Goal: Use online tool/utility: Utilize a website feature to perform a specific function

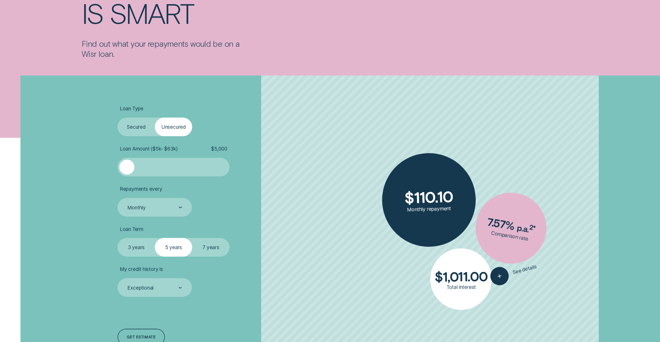
scroll to position [140, 0]
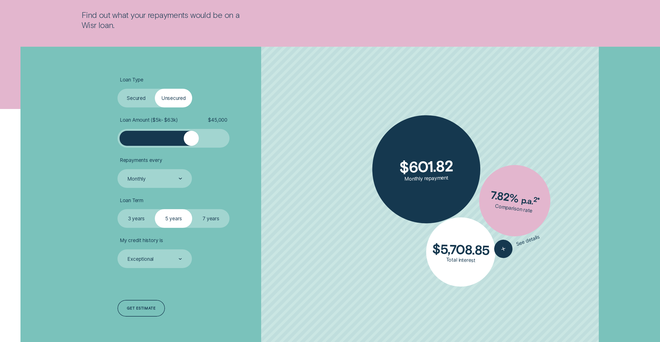
drag, startPoint x: 128, startPoint y: 142, endPoint x: 191, endPoint y: 144, distance: 63.3
click at [191, 144] on div at bounding box center [191, 138] width 15 height 15
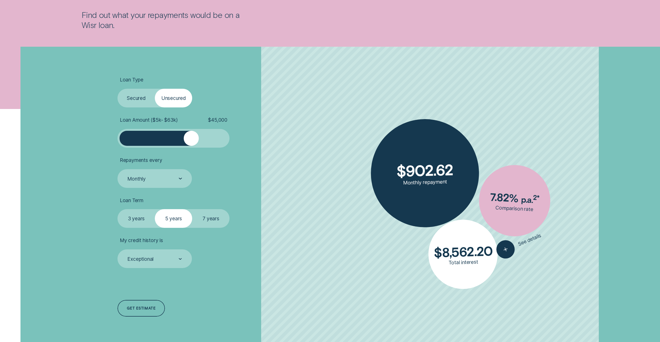
click at [137, 220] on label "3 years" at bounding box center [135, 218] width 37 height 19
click at [117, 209] on input "3 years" at bounding box center [117, 209] width 0 height 0
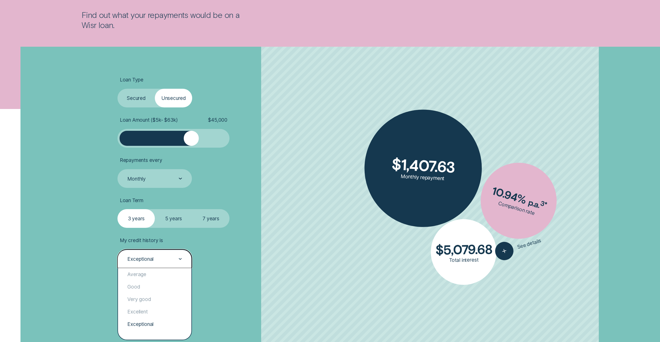
click at [174, 258] on div "Exceptional" at bounding box center [154, 258] width 55 height 7
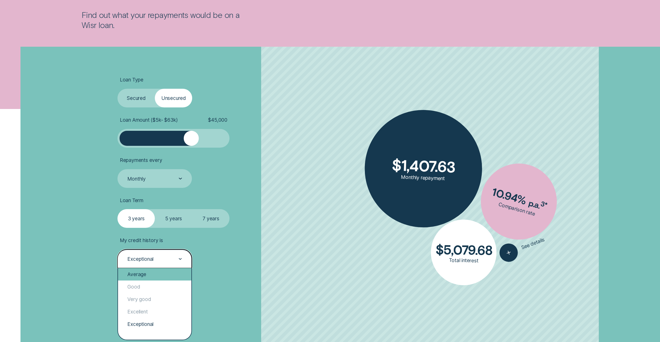
click at [147, 273] on div "Average" at bounding box center [154, 274] width 73 height 12
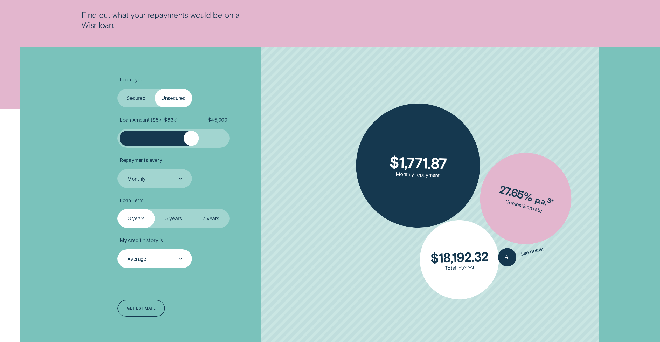
click at [134, 100] on label "Secured" at bounding box center [135, 98] width 37 height 19
click at [117, 89] on input "Secured" at bounding box center [117, 89] width 0 height 0
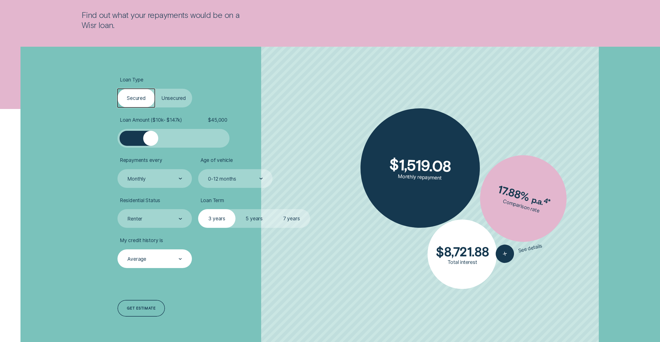
click at [177, 99] on label "Unsecured" at bounding box center [173, 98] width 37 height 19
click at [155, 89] on input "Unsecured" at bounding box center [155, 89] width 0 height 0
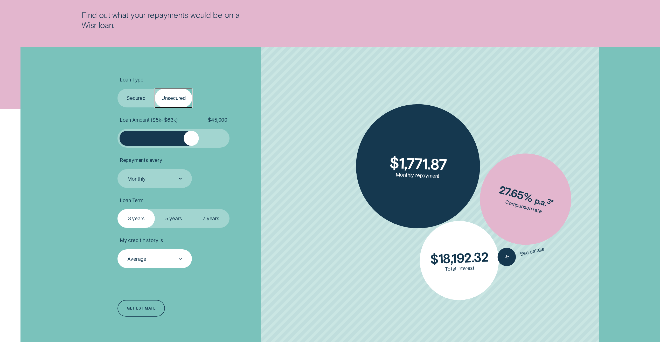
click at [141, 96] on label "Secured" at bounding box center [135, 98] width 37 height 19
click at [117, 89] on input "Secured" at bounding box center [117, 89] width 0 height 0
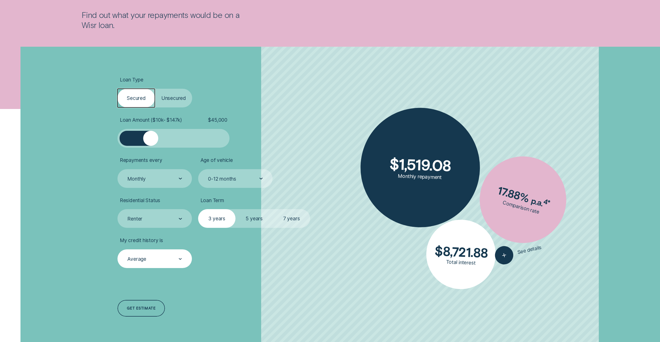
click at [255, 219] on label "5 years" at bounding box center [253, 218] width 37 height 19
click at [235, 209] on input "5 years" at bounding box center [235, 209] width 0 height 0
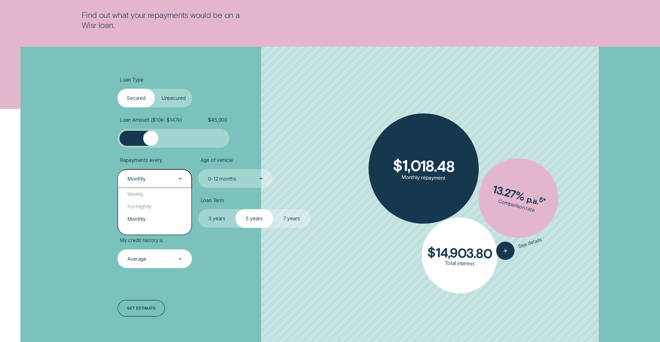
click at [181, 179] on icon at bounding box center [180, 179] width 3 height 2
click at [145, 193] on div "Weekly" at bounding box center [154, 194] width 73 height 12
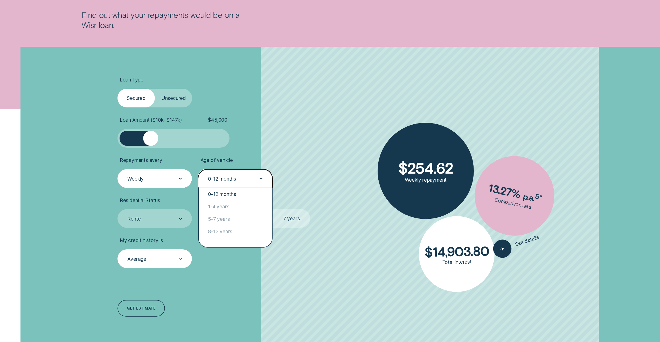
click at [254, 180] on div "0-12 months" at bounding box center [234, 178] width 55 height 7
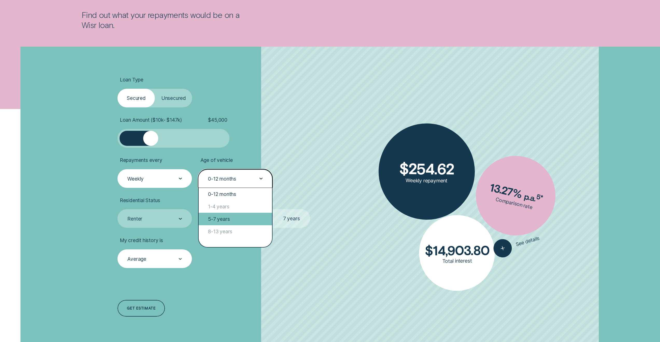
click at [234, 219] on div "5-7 years" at bounding box center [235, 219] width 73 height 12
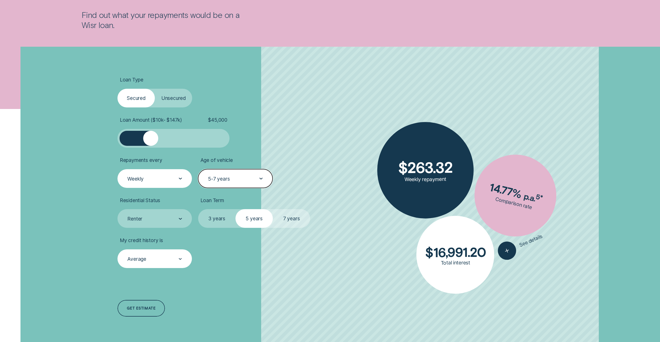
click at [255, 177] on div "5-7 years" at bounding box center [234, 178] width 55 height 7
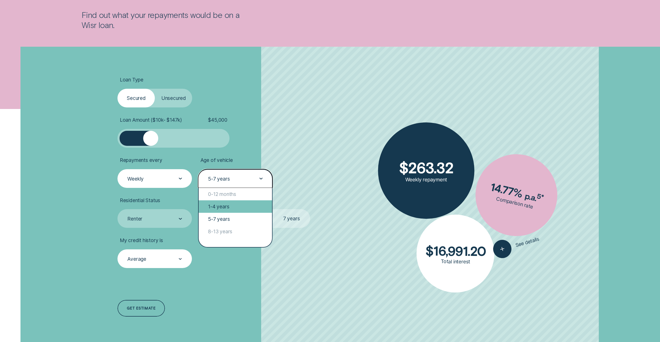
click at [230, 208] on div "1-4 years" at bounding box center [235, 206] width 73 height 12
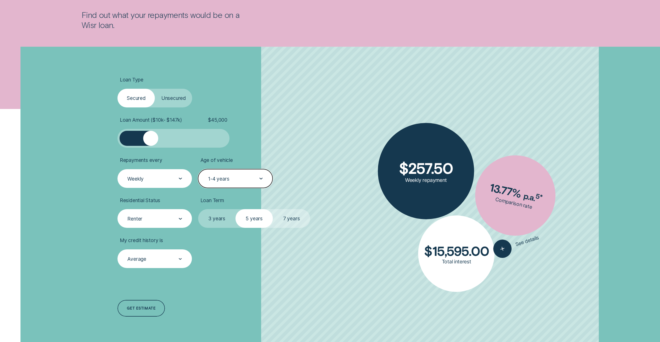
click at [179, 221] on div at bounding box center [180, 218] width 3 height 18
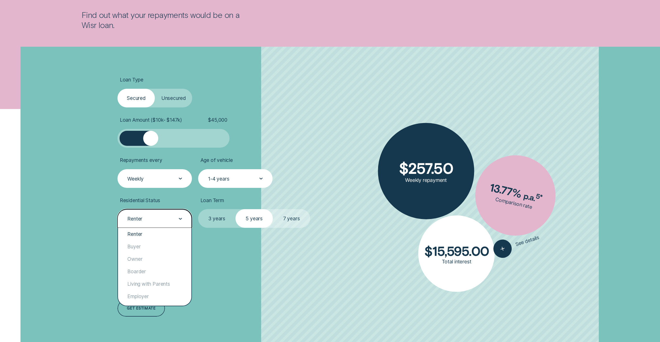
click at [179, 221] on div at bounding box center [180, 218] width 3 height 18
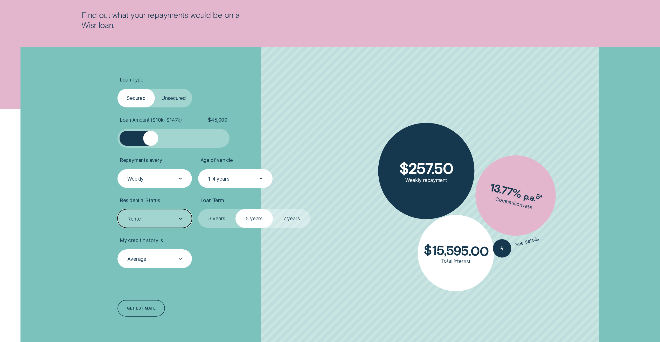
click at [182, 259] on icon at bounding box center [180, 259] width 3 height 2
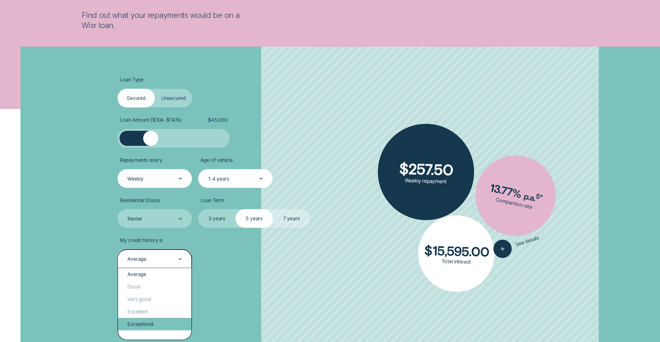
click at [152, 326] on div "Exceptional" at bounding box center [154, 324] width 73 height 12
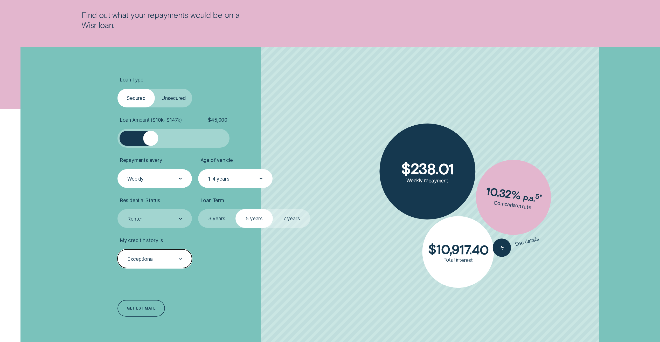
click at [176, 261] on div "Exceptional" at bounding box center [154, 258] width 55 height 7
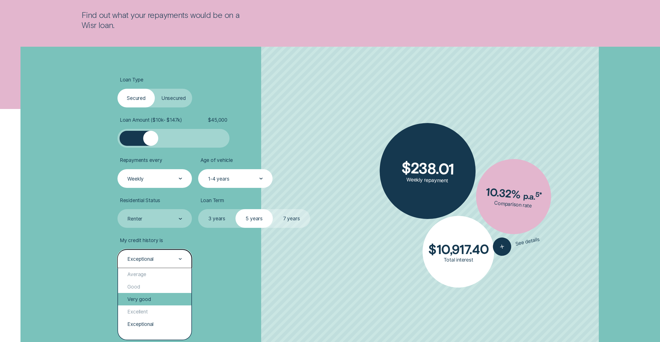
click at [153, 297] on div "Very good" at bounding box center [154, 299] width 73 height 12
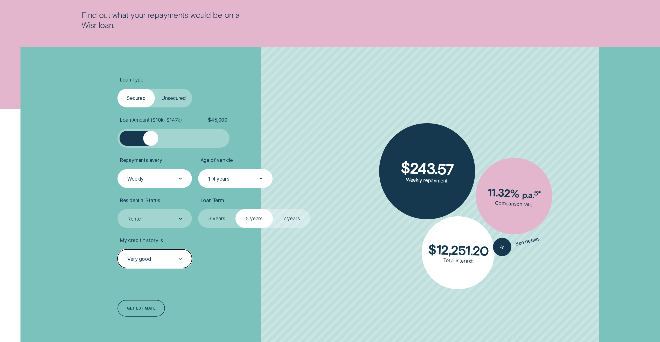
click at [168, 260] on div "Very good" at bounding box center [154, 258] width 55 height 7
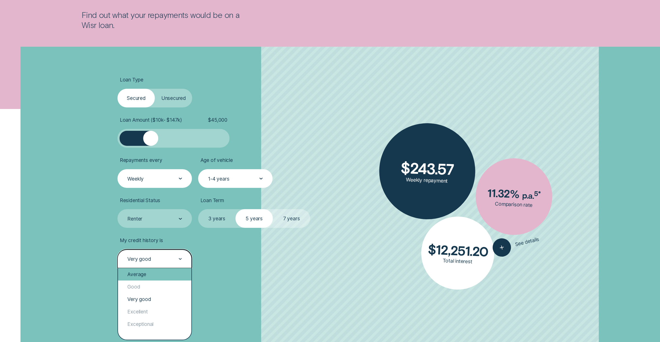
click at [144, 274] on div "Average" at bounding box center [154, 274] width 73 height 12
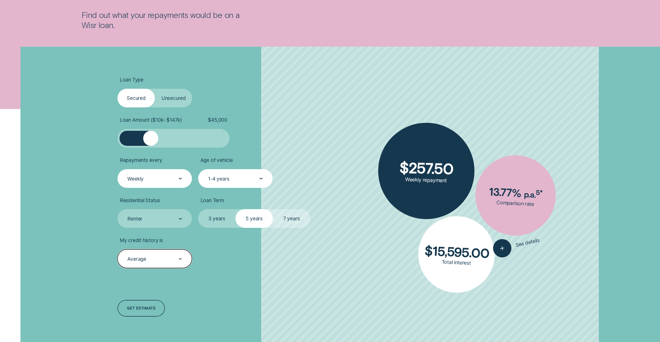
click at [180, 253] on div at bounding box center [180, 259] width 3 height 18
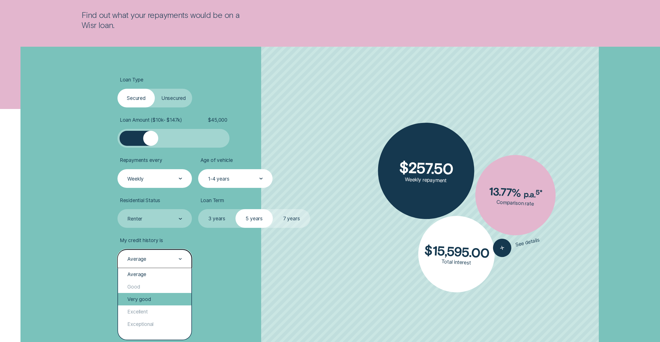
click at [136, 298] on div "Very good" at bounding box center [154, 299] width 73 height 12
